Goal: Navigation & Orientation: Understand site structure

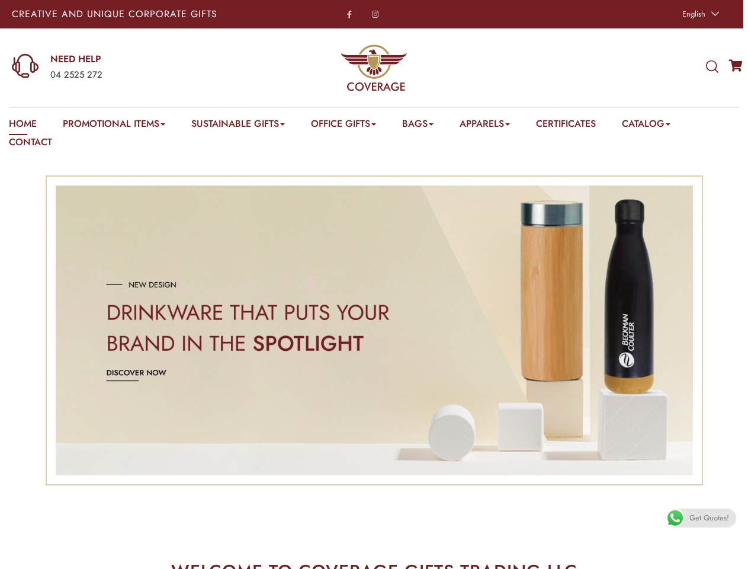
click at [699, 14] on span "English" at bounding box center [693, 13] width 23 height 11
click at [127, 68] on div "04 2525 272" at bounding box center [146, 75] width 193 height 15
click at [712, 67] on icon at bounding box center [712, 66] width 12 height 13
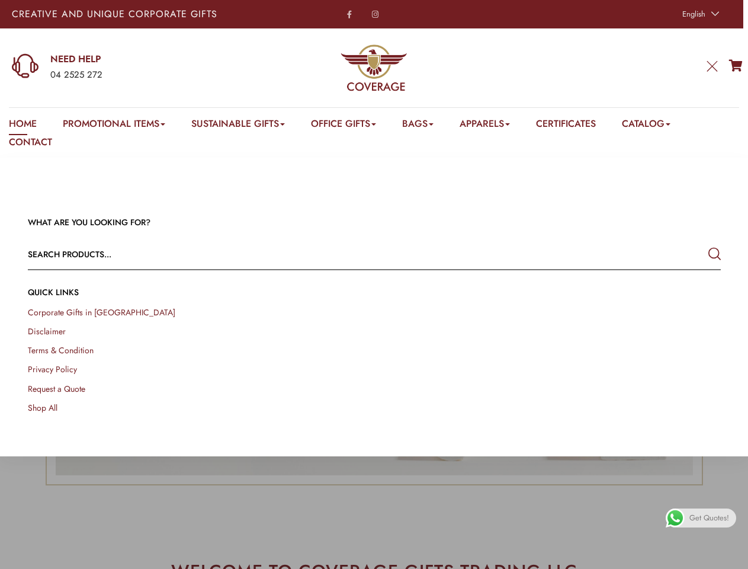
click at [116, 126] on link "Promotional Items" at bounding box center [114, 126] width 102 height 18
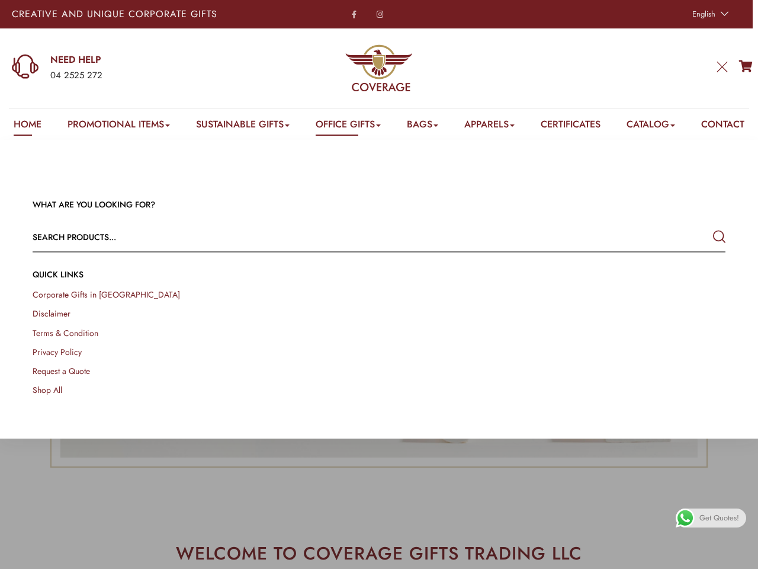
click at [350, 126] on link "Office Gifts" at bounding box center [348, 126] width 65 height 18
click at [427, 126] on link "Bags" at bounding box center [422, 126] width 31 height 18
click at [497, 126] on link "Apparels" at bounding box center [489, 126] width 50 height 18
click at [661, 126] on link "Catalog" at bounding box center [651, 126] width 49 height 18
click at [735, 555] on link at bounding box center [745, 555] width 27 height 27
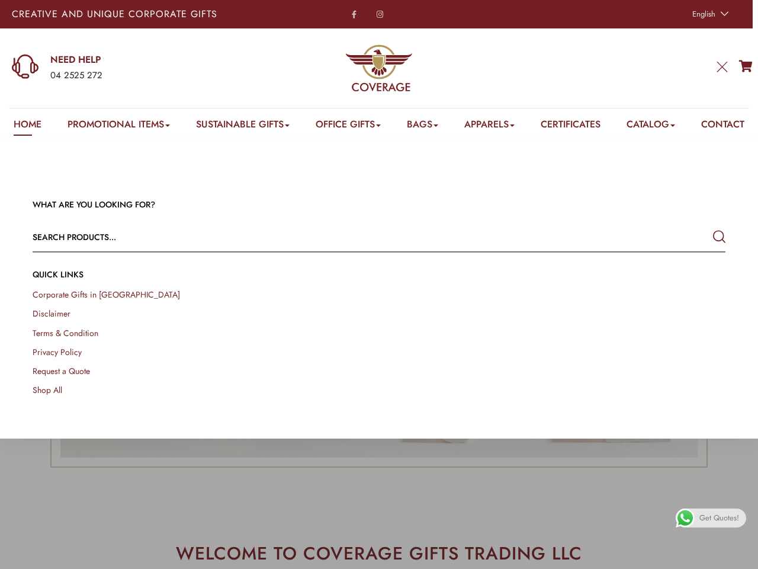
click at [701, 518] on span "Get Quotes!" at bounding box center [720, 517] width 40 height 19
